Goal: Information Seeking & Learning: Check status

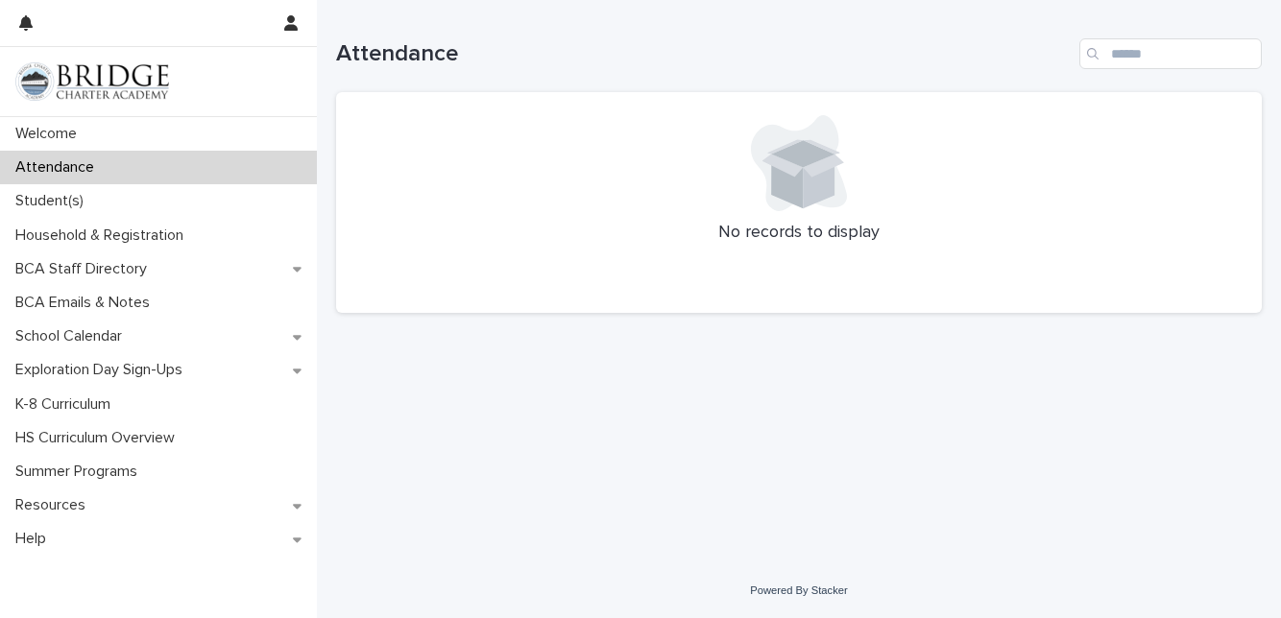
click at [102, 188] on div "Student(s)" at bounding box center [158, 201] width 317 height 34
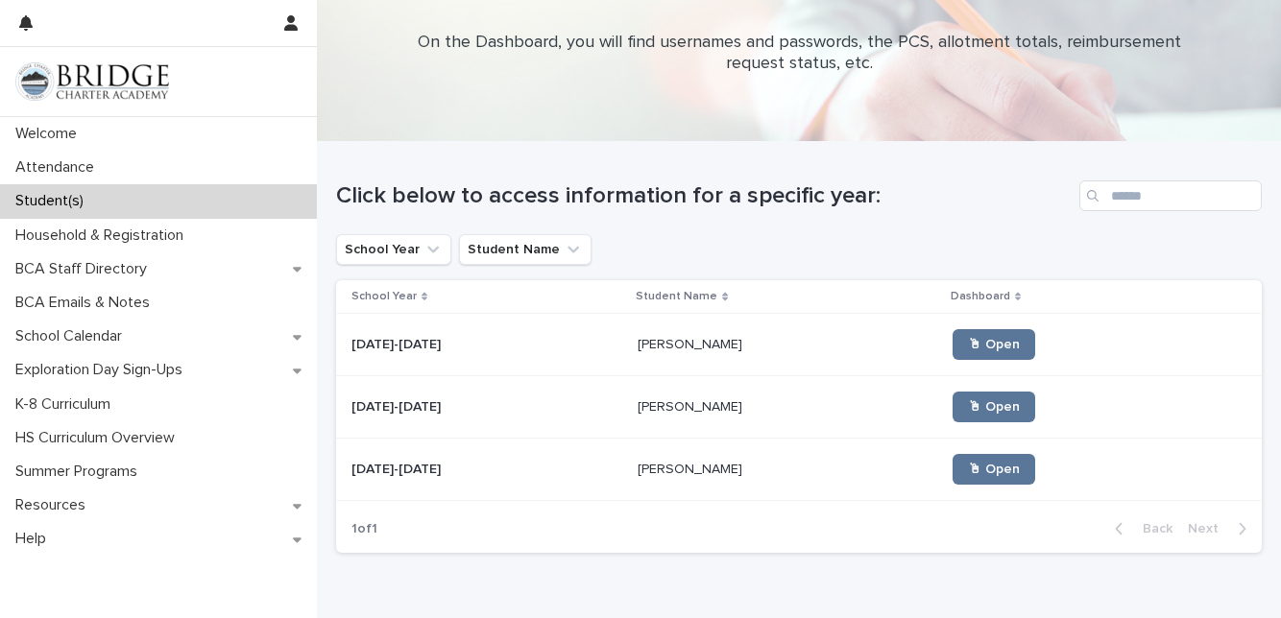
scroll to position [69, 0]
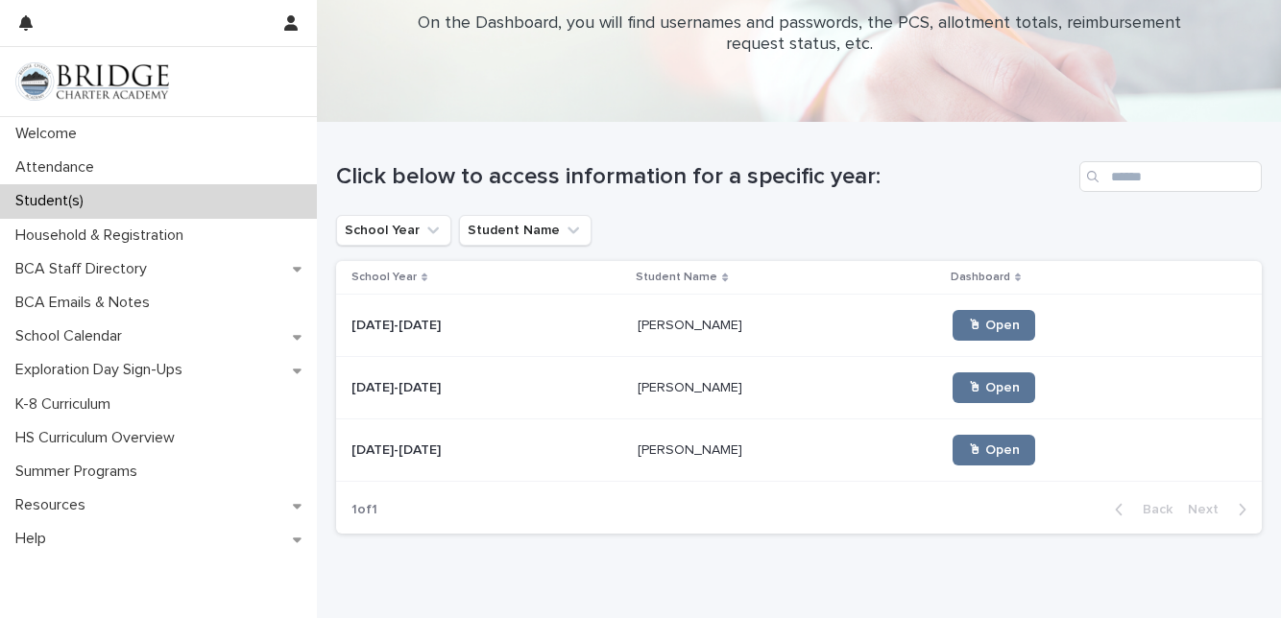
click at [1002, 334] on link "🖱 Open" at bounding box center [994, 325] width 83 height 31
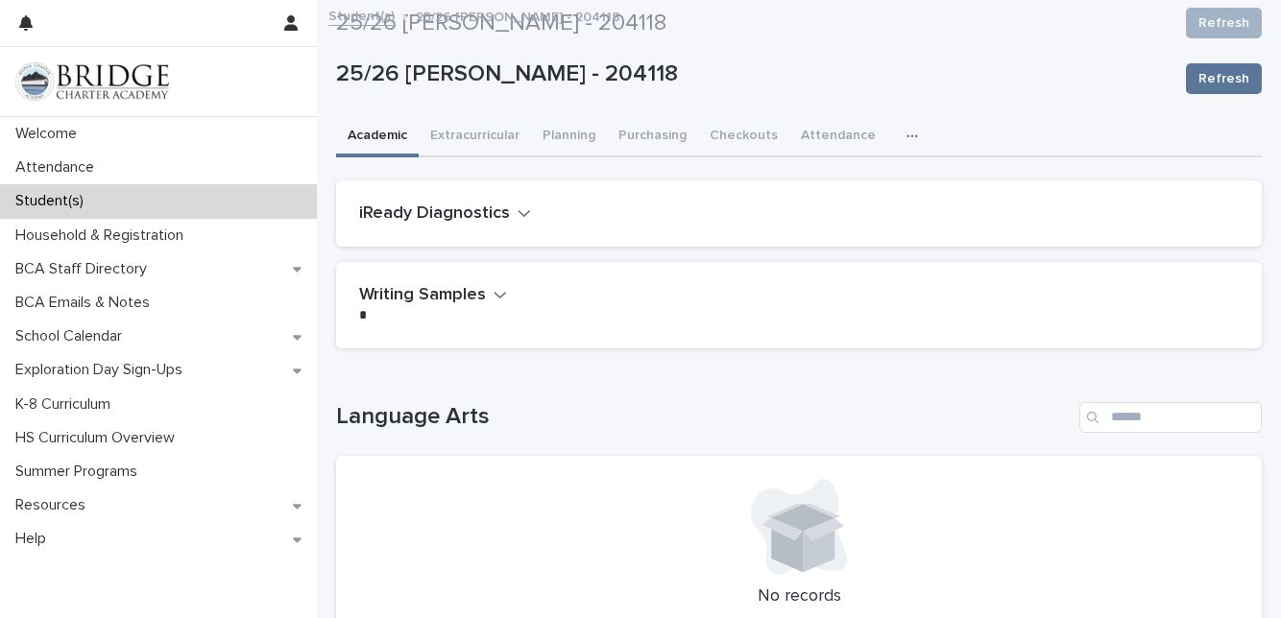
scroll to position [1371, 0]
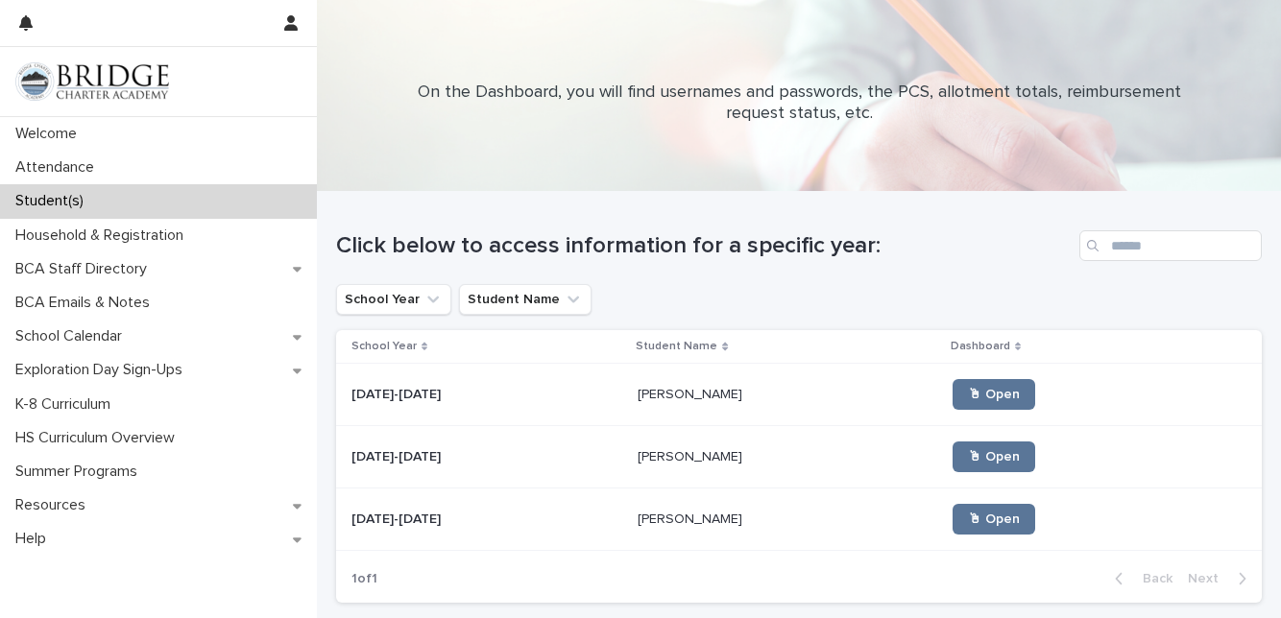
click at [953, 457] on link "🖱 Open" at bounding box center [994, 457] width 83 height 31
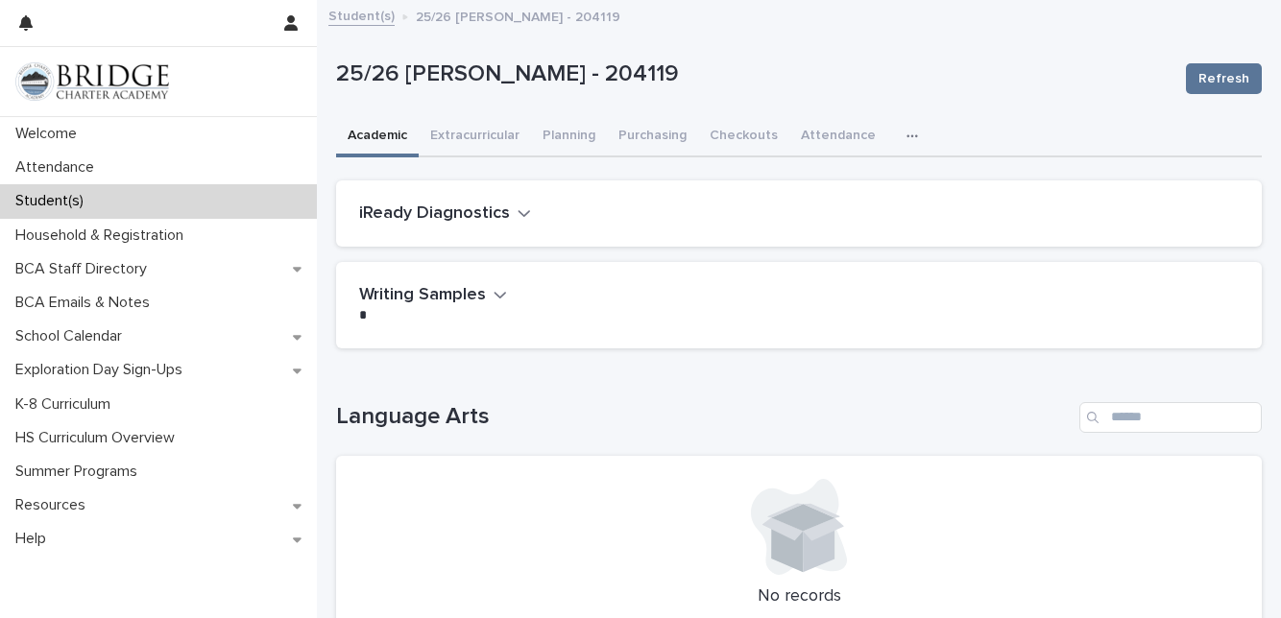
click at [124, 168] on div "Attendance" at bounding box center [158, 168] width 317 height 34
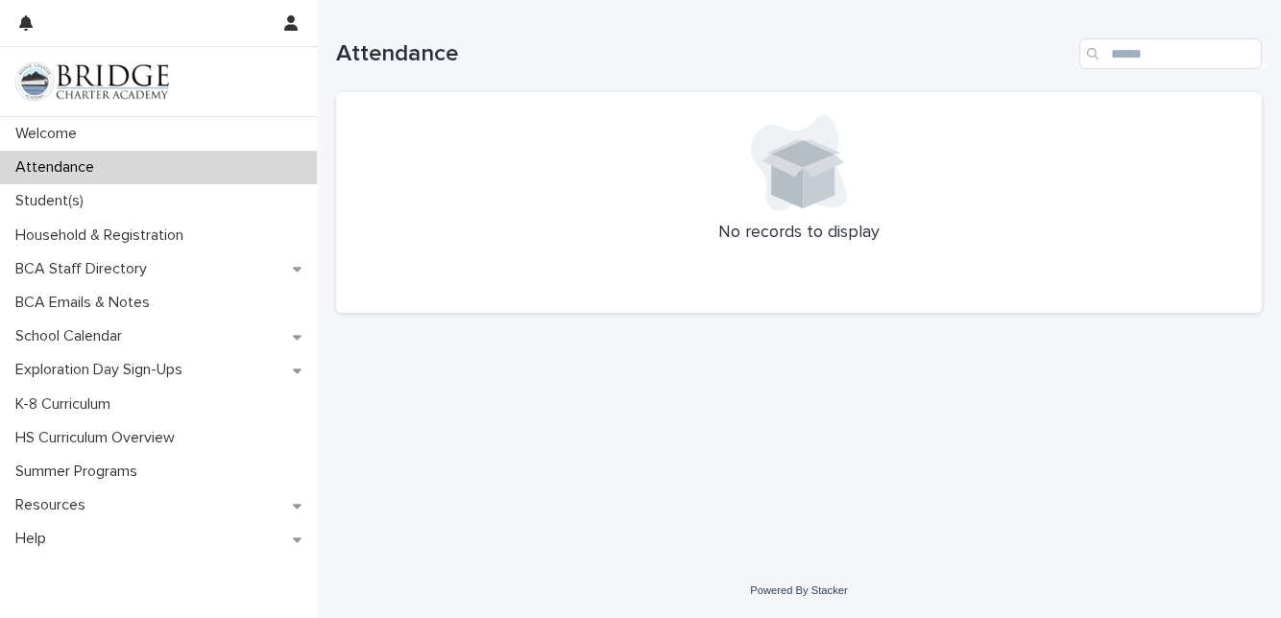
click at [92, 203] on p "Student(s)" at bounding box center [53, 201] width 91 height 18
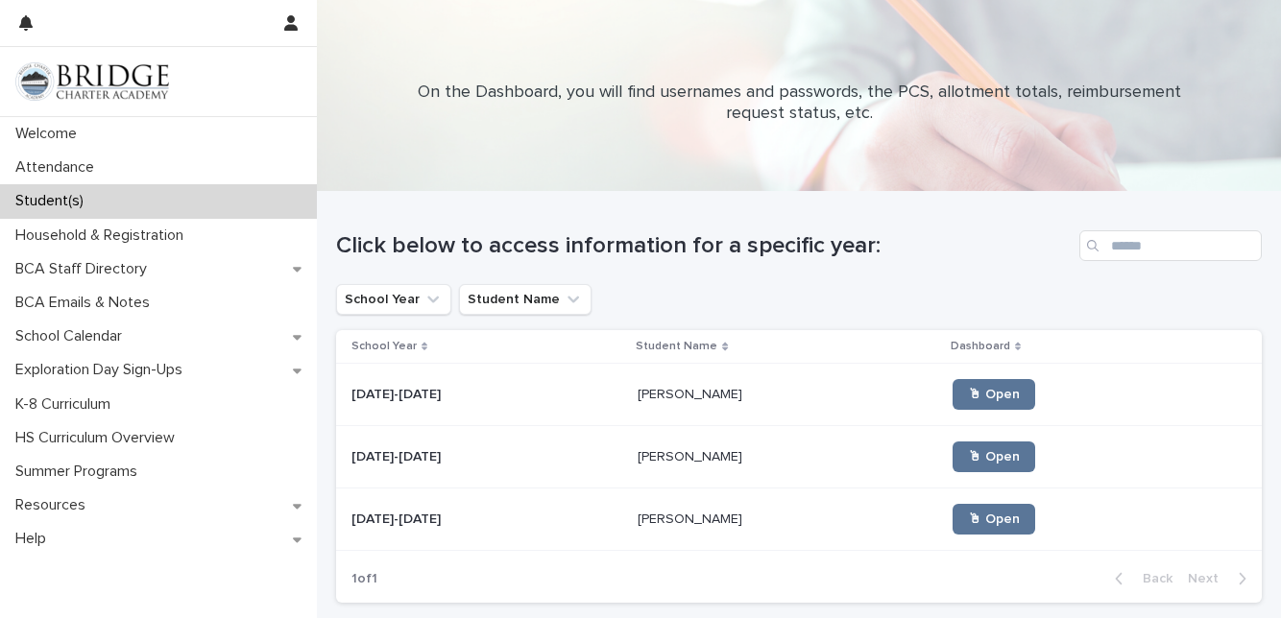
click at [987, 467] on link "🖱 Open" at bounding box center [994, 457] width 83 height 31
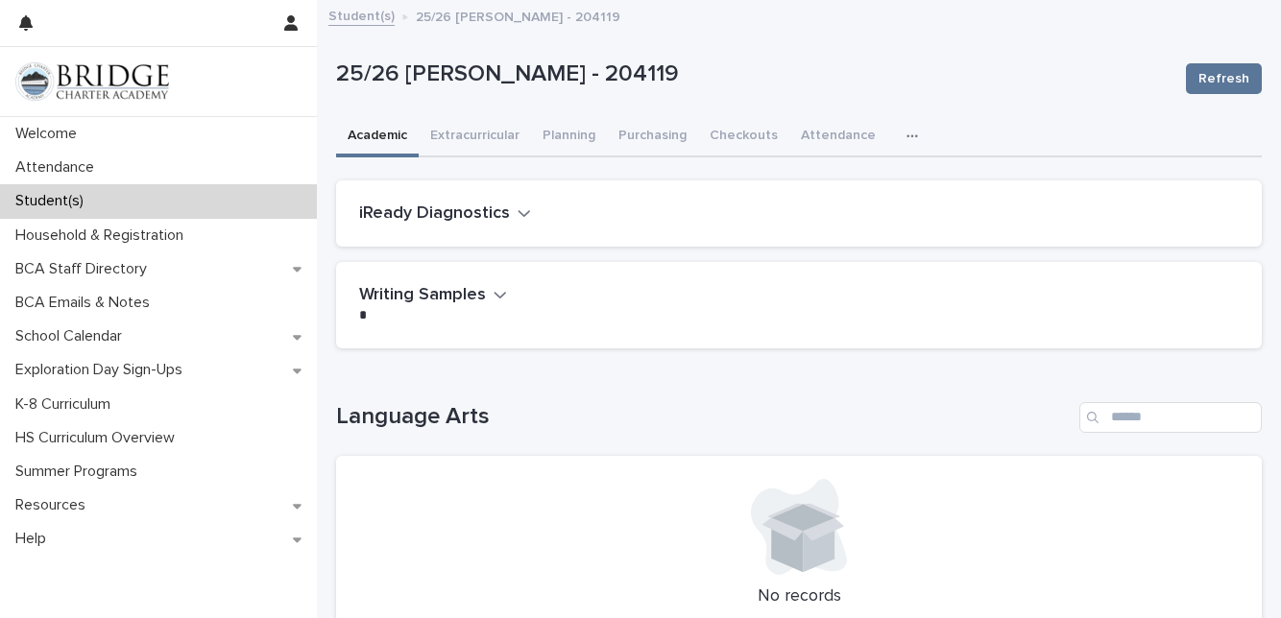
click at [895, 145] on button "button" at bounding box center [916, 136] width 42 height 38
click at [579, 130] on button "Planning" at bounding box center [569, 137] width 76 height 40
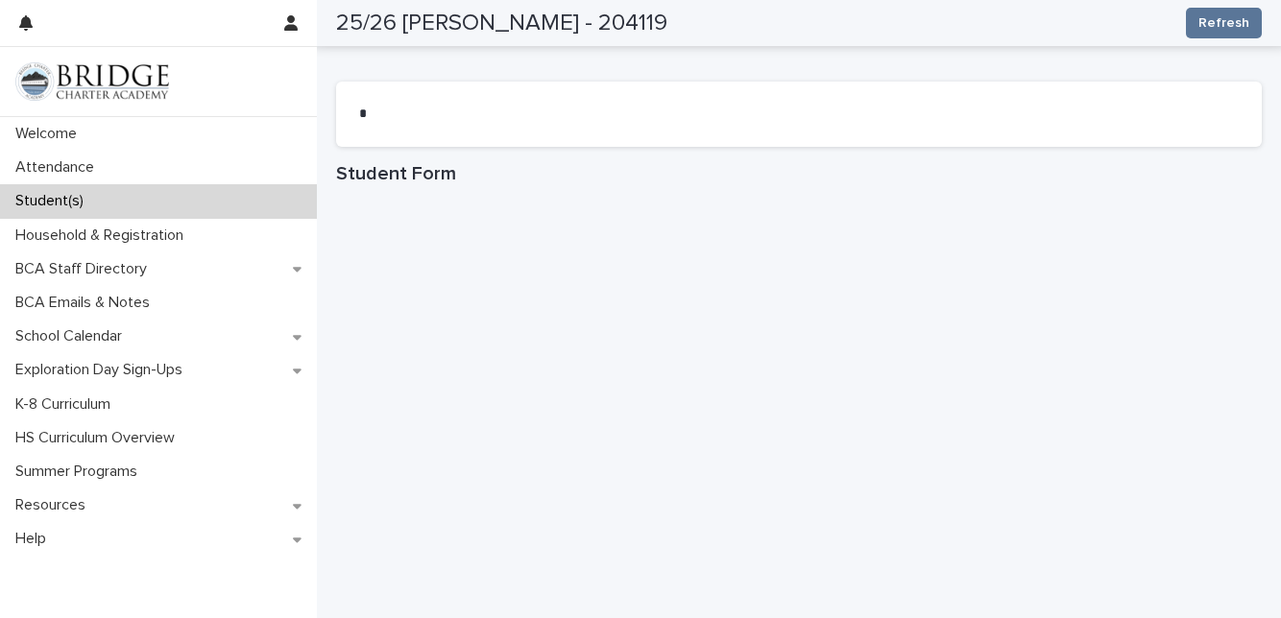
scroll to position [1868, 0]
